Goal: Task Accomplishment & Management: Manage account settings

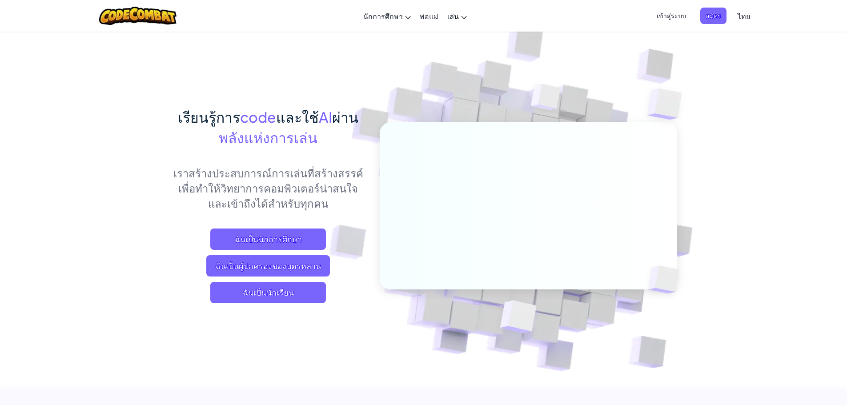
click at [665, 23] on span "เข้าสู่ระบบ" at bounding box center [671, 16] width 40 height 16
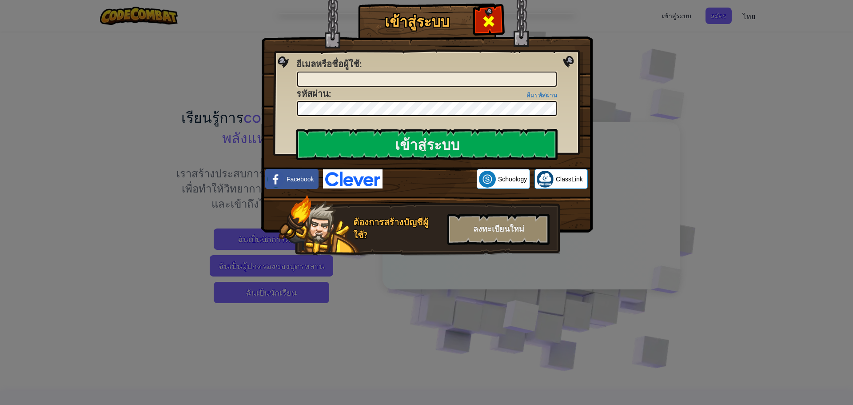
click at [483, 27] on span at bounding box center [489, 21] width 14 height 14
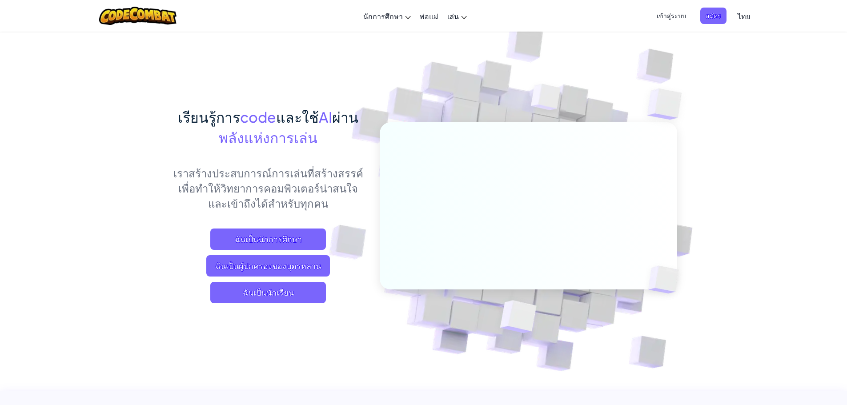
click at [682, 19] on span "เข้าสู่ระบบ" at bounding box center [671, 16] width 40 height 16
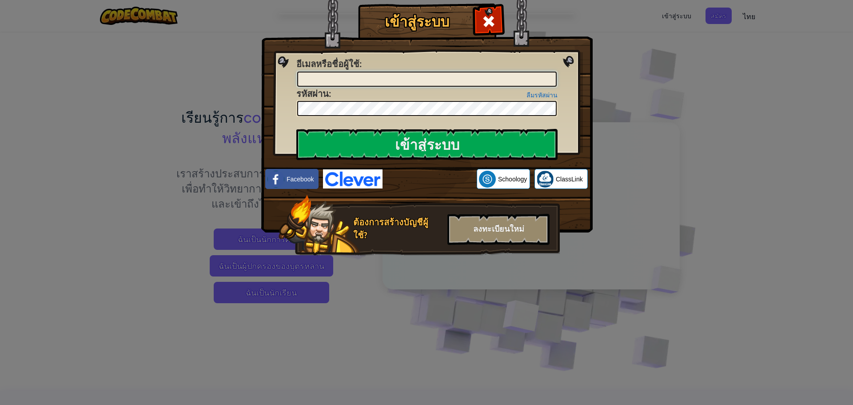
click at [490, 75] on input "อีเมลหรือชื่อผู้ใช้ :" at bounding box center [427, 79] width 260 height 15
type input "[PERSON_NAME] หอมชื่น"
click at [535, 134] on input "เข้าสู่ระบบ" at bounding box center [426, 144] width 261 height 31
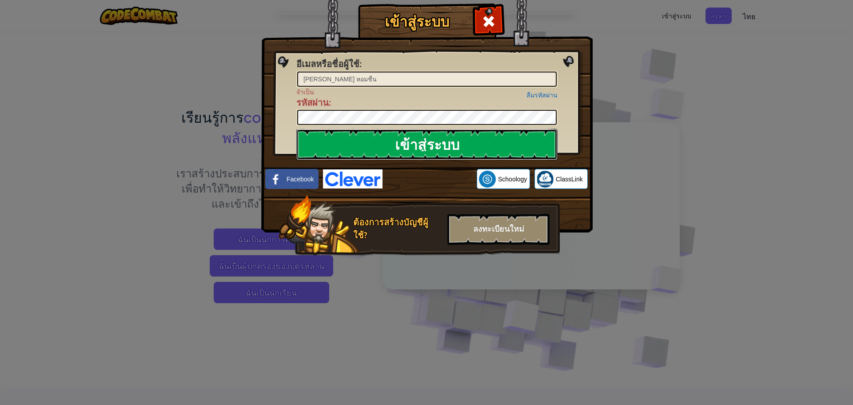
click at [533, 134] on input "เข้าสู่ระบบ" at bounding box center [426, 144] width 261 height 31
click at [316, 108] on span "รหัสผ่าน" at bounding box center [312, 102] width 32 height 12
click at [373, 148] on input "เข้าสู่ระบบ" at bounding box center [426, 144] width 261 height 31
drag, startPoint x: 373, startPoint y: 148, endPoint x: 372, endPoint y: 144, distance: 4.5
click at [373, 148] on input "เข้าสู่ระบบ" at bounding box center [426, 144] width 261 height 31
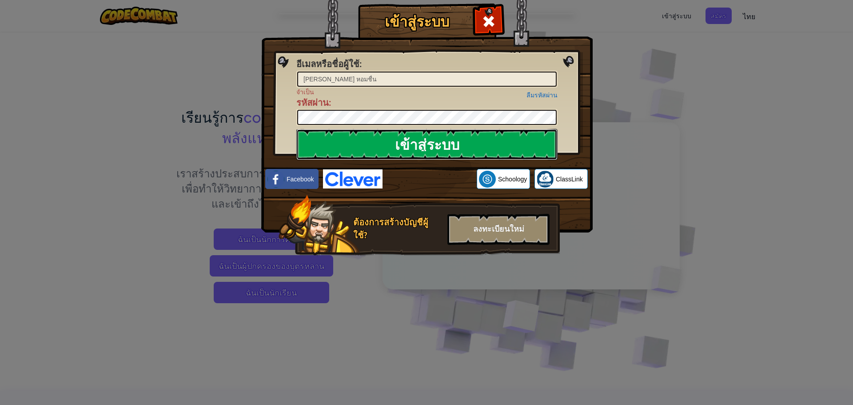
click at [374, 141] on input "เข้าสู่ระบบ" at bounding box center [426, 144] width 261 height 31
click at [375, 140] on input "เข้าสู่ระบบ" at bounding box center [426, 144] width 261 height 31
click at [493, 232] on div "ลงทะเบียนใหม่" at bounding box center [499, 229] width 102 height 31
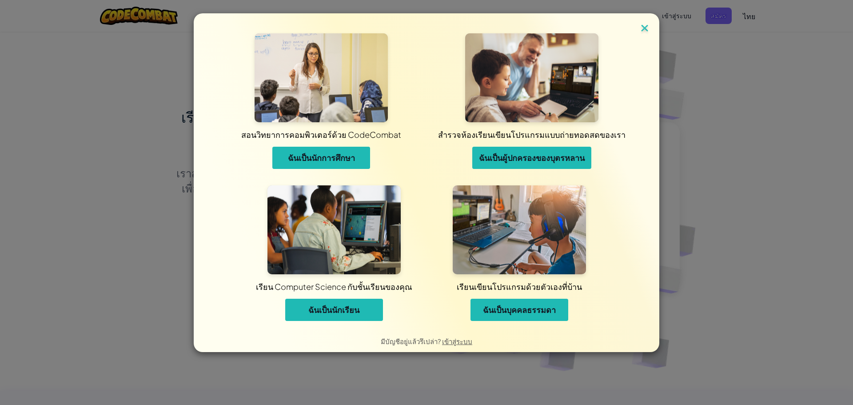
click at [640, 24] on img at bounding box center [645, 28] width 12 height 13
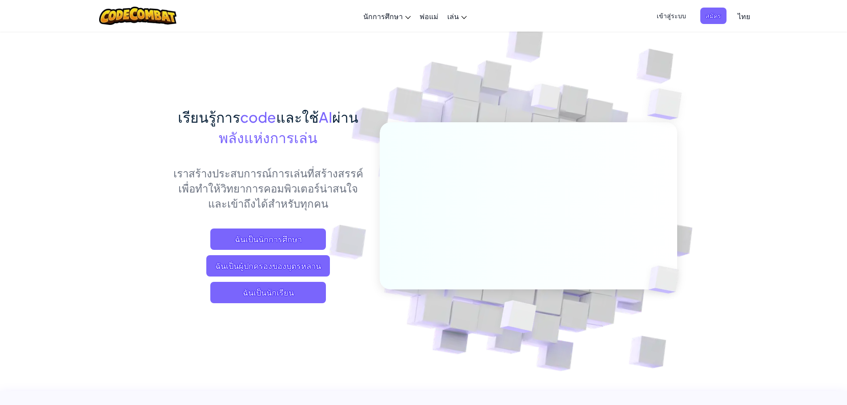
click at [683, 12] on span "เข้าสู่ระบบ" at bounding box center [671, 16] width 40 height 16
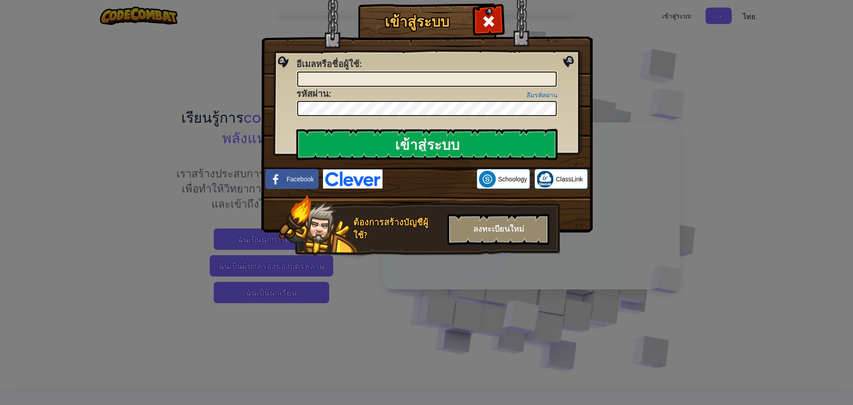
click at [443, 91] on div "ลืมรหัสผ่าน รหัสผ่าน :" at bounding box center [426, 103] width 261 height 30
click at [430, 83] on input "อีเมลหรือชื่อผู้ใช้ :" at bounding box center [427, 79] width 260 height 15
type input "ก"
